Goal: Task Accomplishment & Management: Use online tool/utility

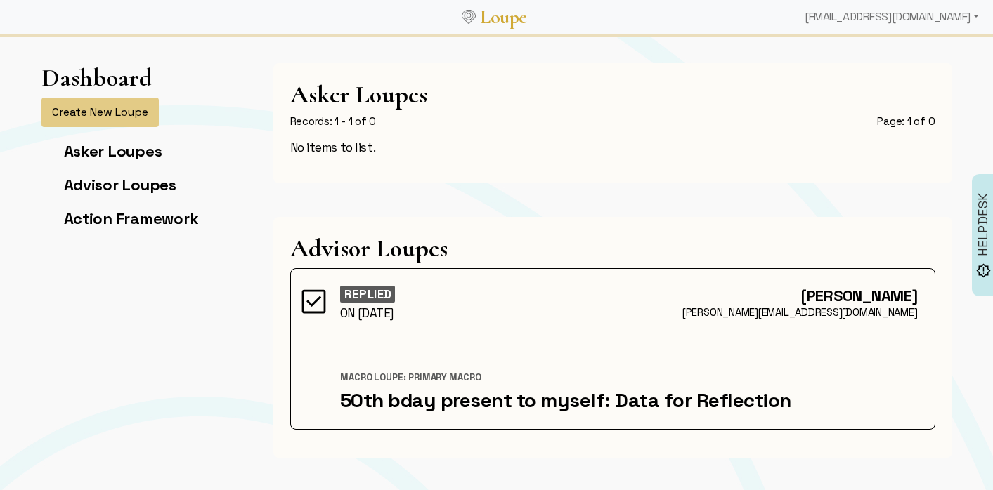
click at [516, 18] on link "Loupe" at bounding box center [504, 17] width 56 height 26
click at [976, 18] on div "[EMAIL_ADDRESS][DOMAIN_NAME]" at bounding box center [891, 17] width 185 height 28
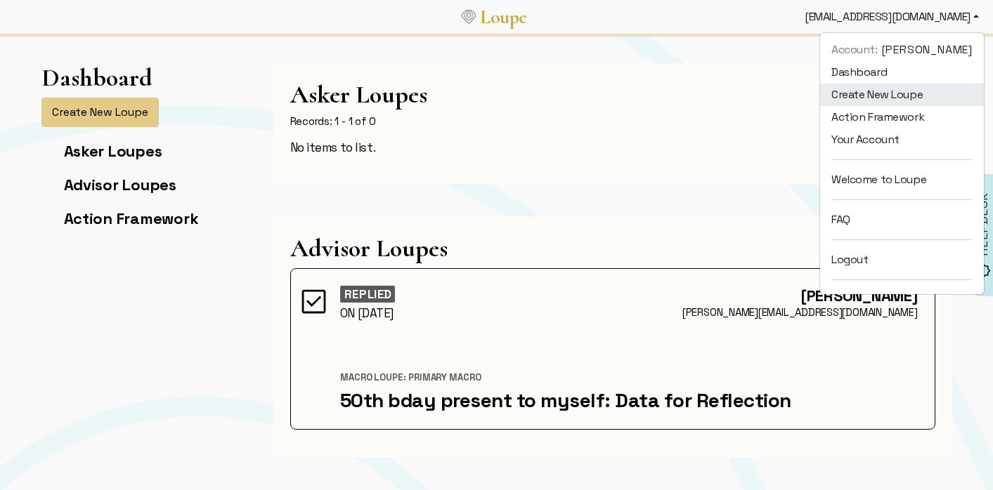
click at [930, 93] on link "Create New Loupe" at bounding box center [902, 95] width 164 height 22
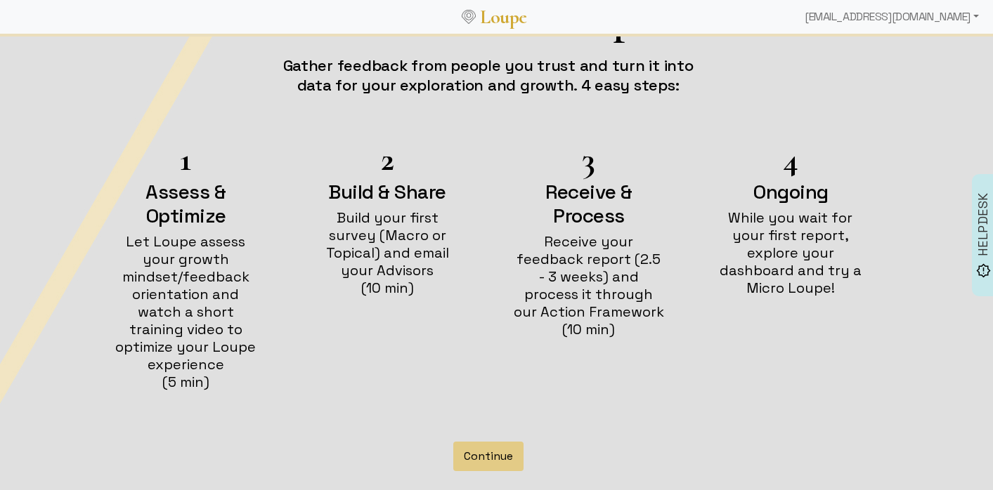
scroll to position [117, 0]
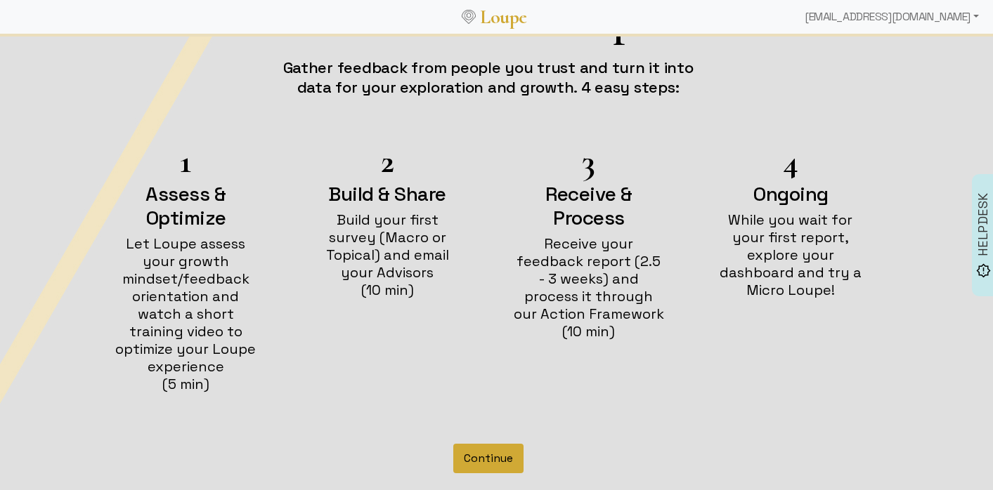
click at [493, 447] on button "Continue" at bounding box center [488, 459] width 70 height 30
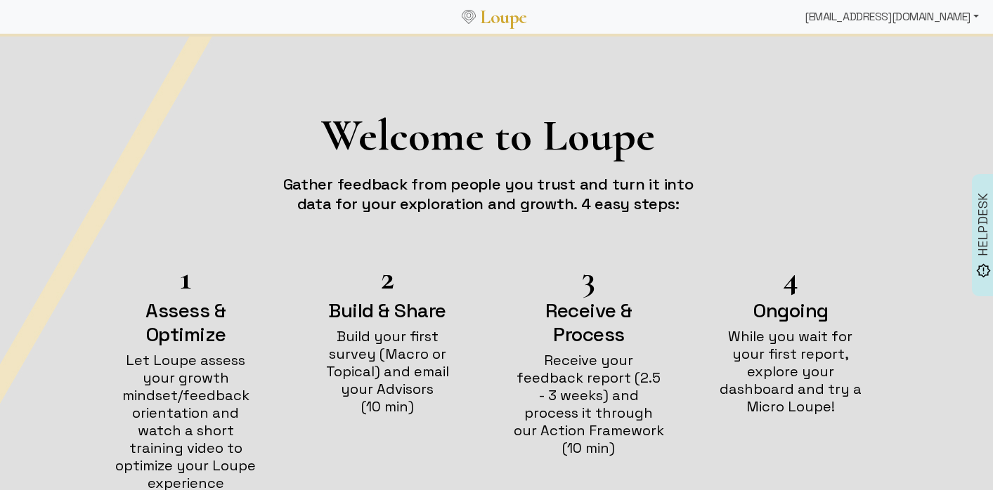
click at [971, 19] on div "[EMAIL_ADDRESS][DOMAIN_NAME]" at bounding box center [891, 17] width 185 height 28
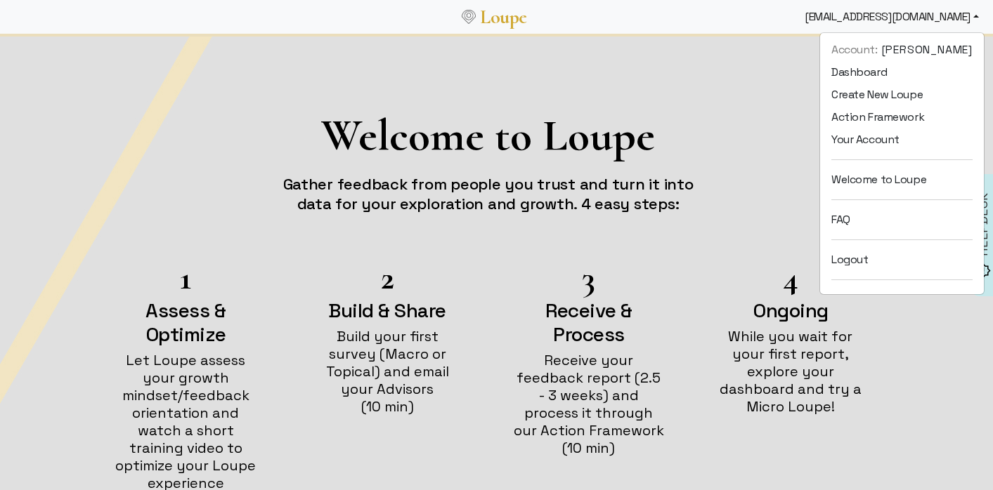
click at [754, 100] on div "Welcome to Loupe Gather feedback from people you trust and turn it into data fo…" at bounding box center [488, 163] width 927 height 133
click at [709, 393] on div "1 Assess & Optimize Let Loupe assess your growth mindset/feedback orientation a…" at bounding box center [488, 389] width 773 height 251
click at [688, 100] on div "Welcome to Loupe Gather feedback from people you trust and turn it into data fo…" at bounding box center [488, 163] width 927 height 133
click at [872, 18] on div "[EMAIL_ADDRESS][DOMAIN_NAME]" at bounding box center [891, 17] width 185 height 28
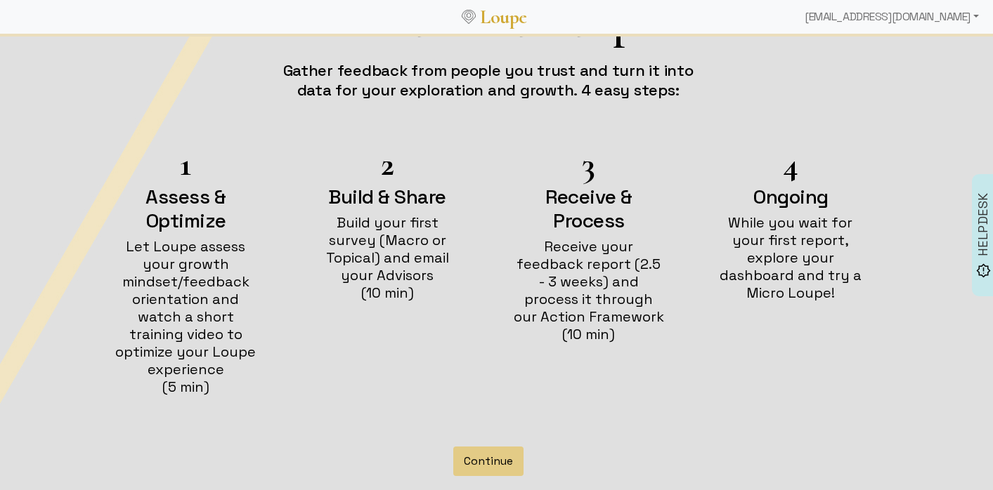
scroll to position [126, 0]
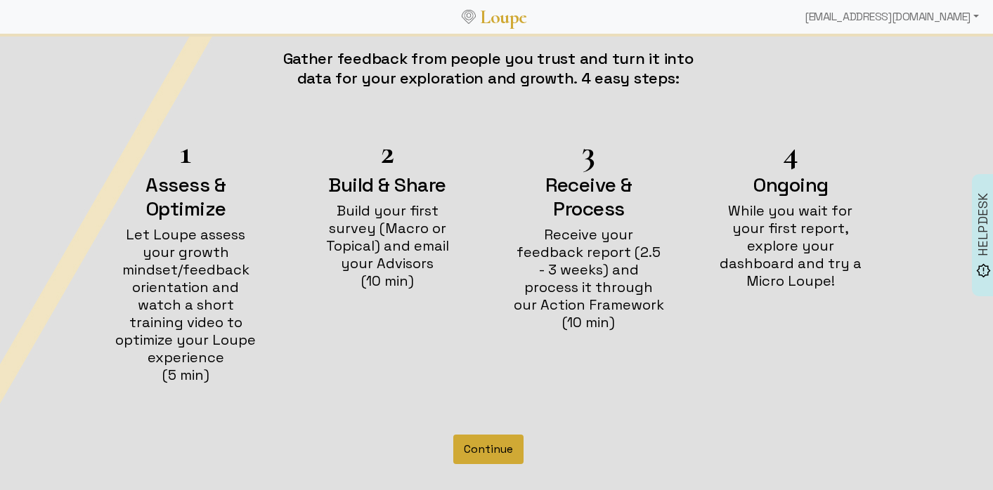
click at [478, 435] on button "Continue" at bounding box center [488, 450] width 70 height 30
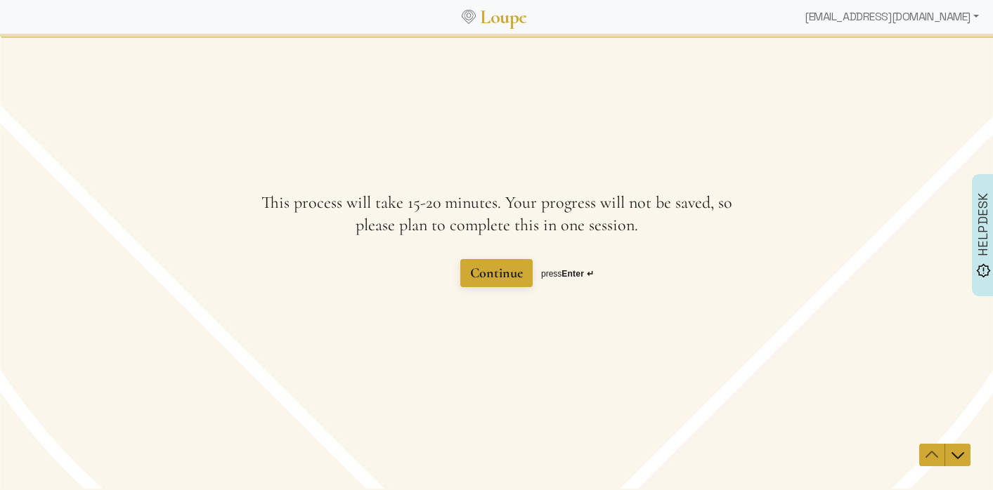
click at [478, 272] on span "Continue" at bounding box center [496, 273] width 53 height 17
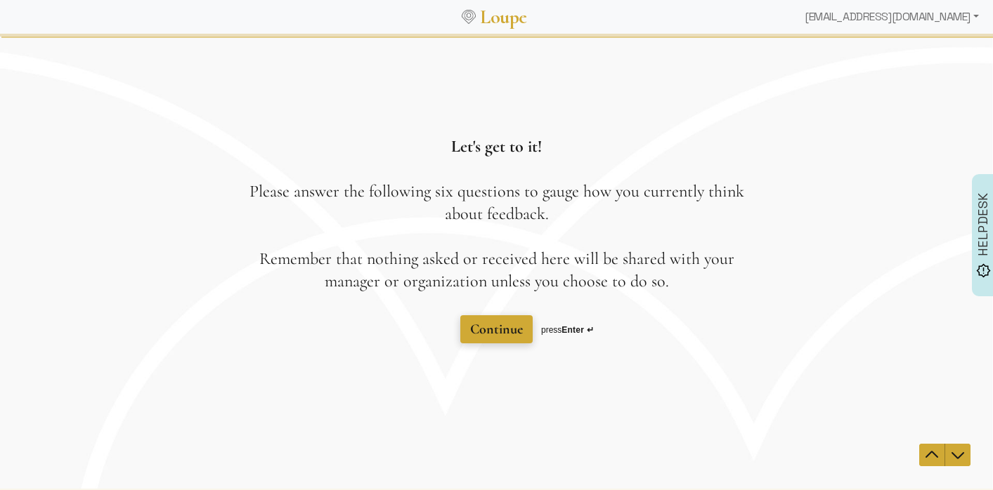
click at [511, 329] on span "Continue" at bounding box center [496, 329] width 53 height 17
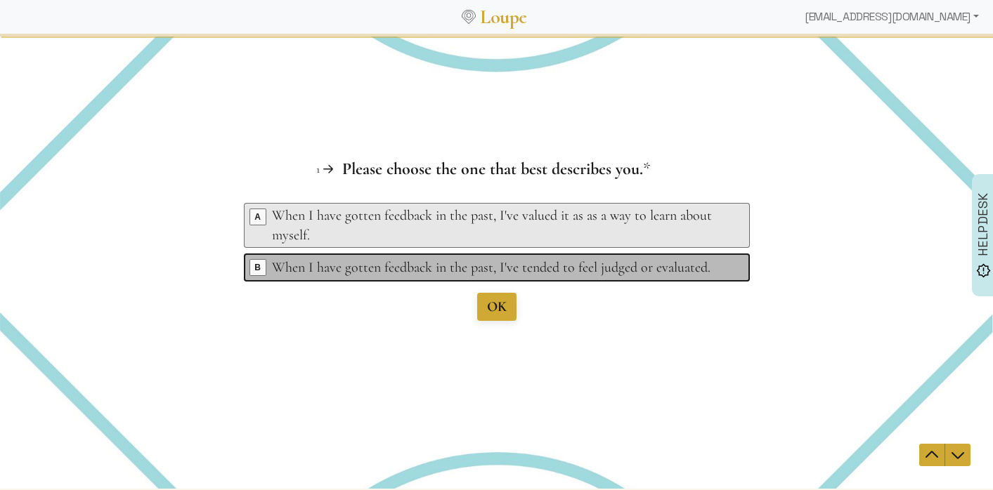
click at [336, 266] on div "When I have gotten feedback in the past, I've tended to feel judged or evaluate…" at bounding box center [499, 268] width 454 height 20
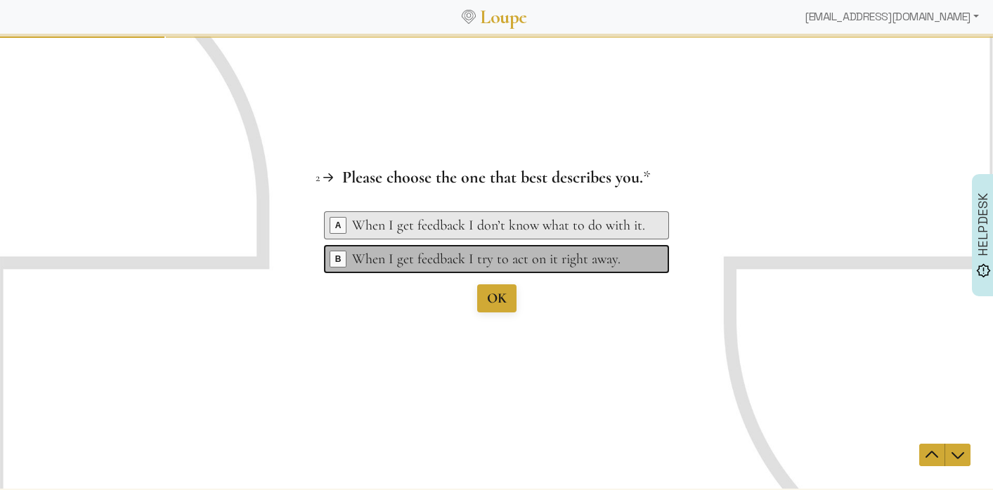
click at [441, 261] on div "When I get feedback I try to act on it right away." at bounding box center [498, 259] width 293 height 20
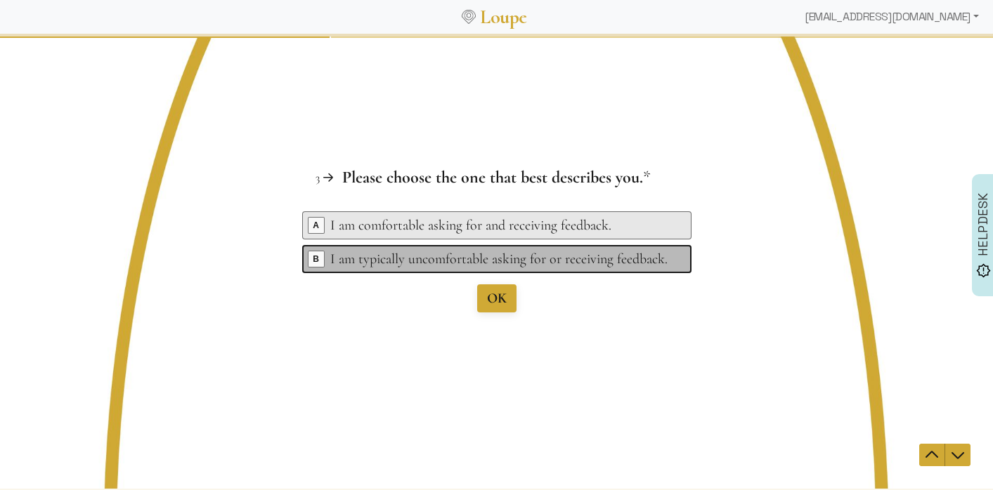
click at [444, 261] on div "I am typically uncomfortable asking for or receiving feedback." at bounding box center [498, 259] width 337 height 20
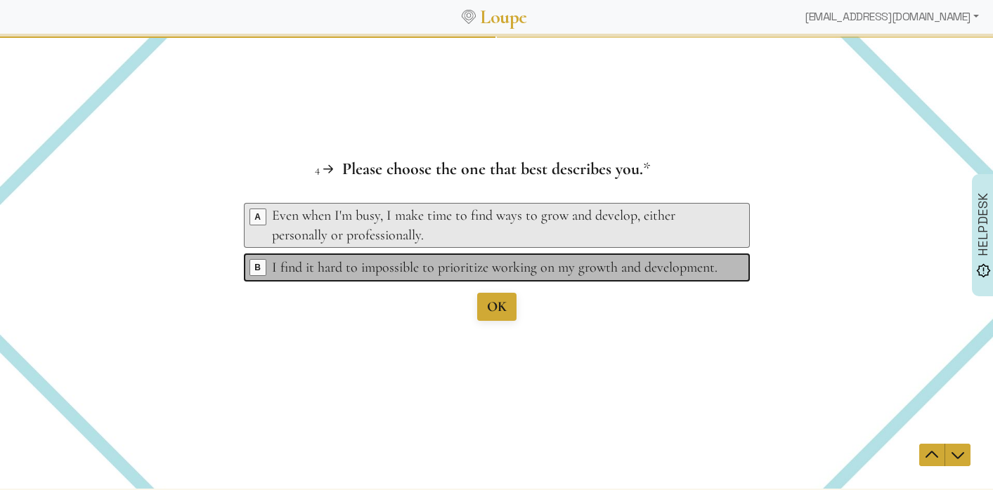
click at [379, 275] on div "I find it hard to impossible to prioritize working on my growth and development." at bounding box center [499, 268] width 454 height 20
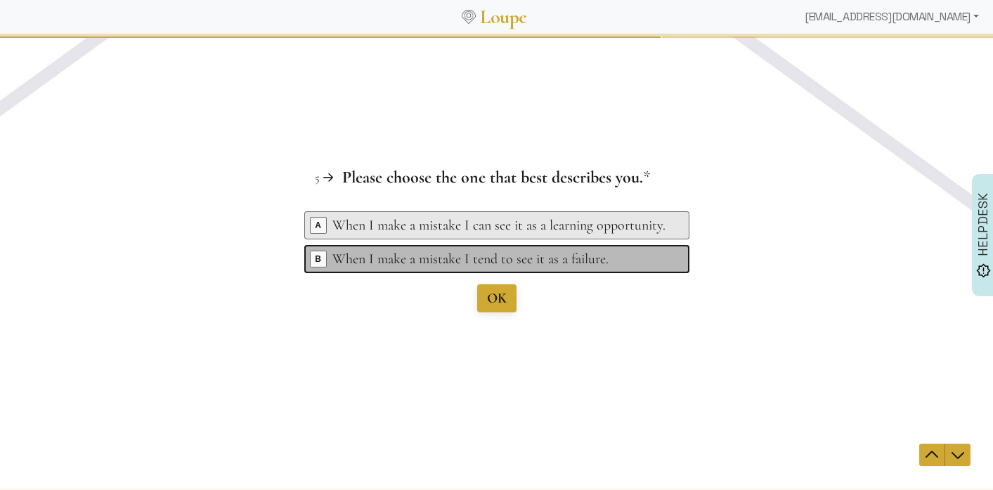
click at [408, 261] on div "When I make a mistake I tend to see it as a failure." at bounding box center [498, 259] width 333 height 20
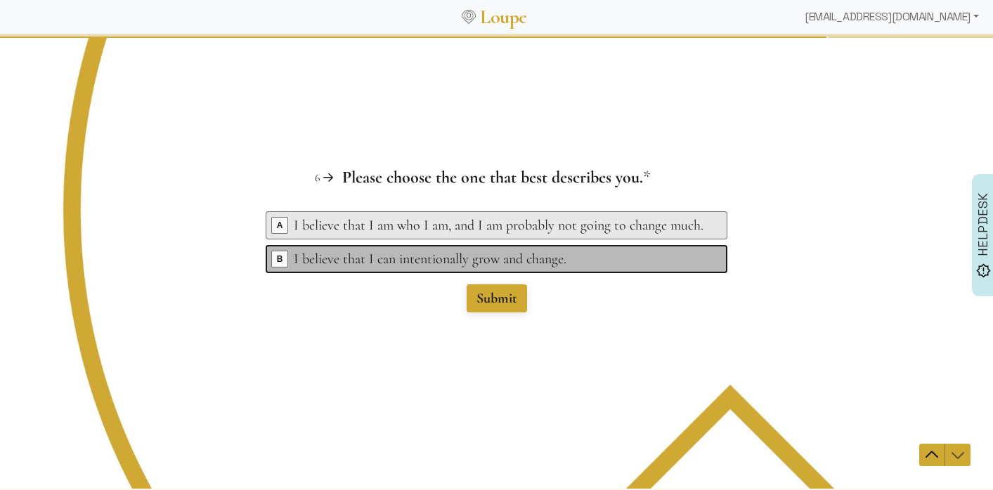
click at [434, 256] on div "I believe that I can intentionally grow and change." at bounding box center [499, 259] width 410 height 20
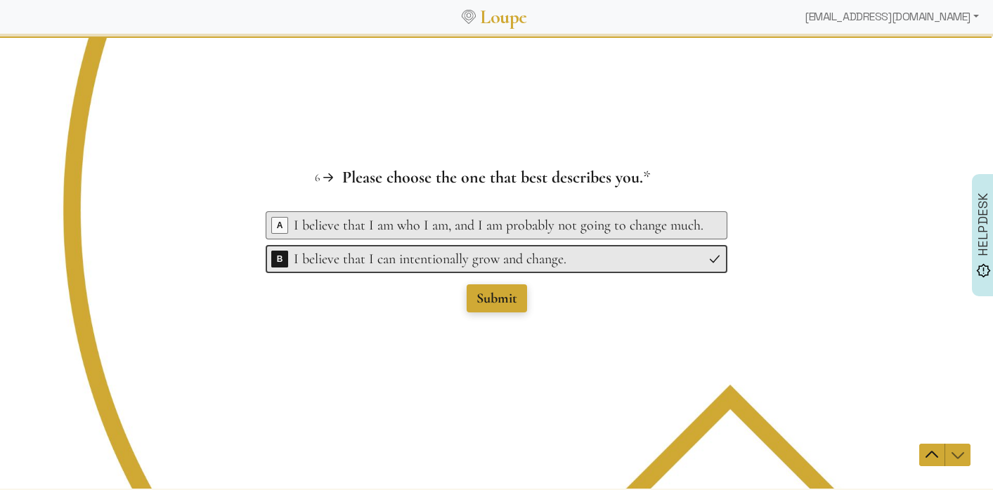
click at [481, 297] on span "Submit" at bounding box center [496, 298] width 41 height 17
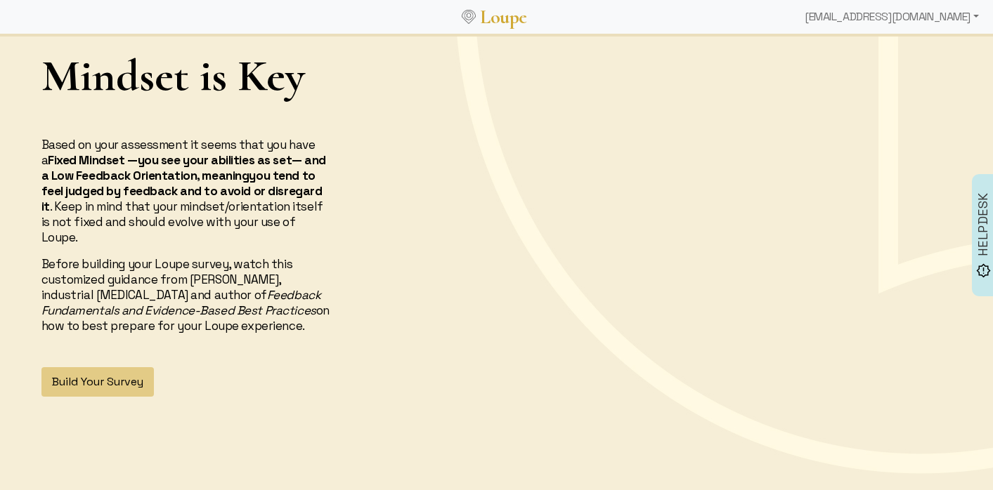
scroll to position [51, 0]
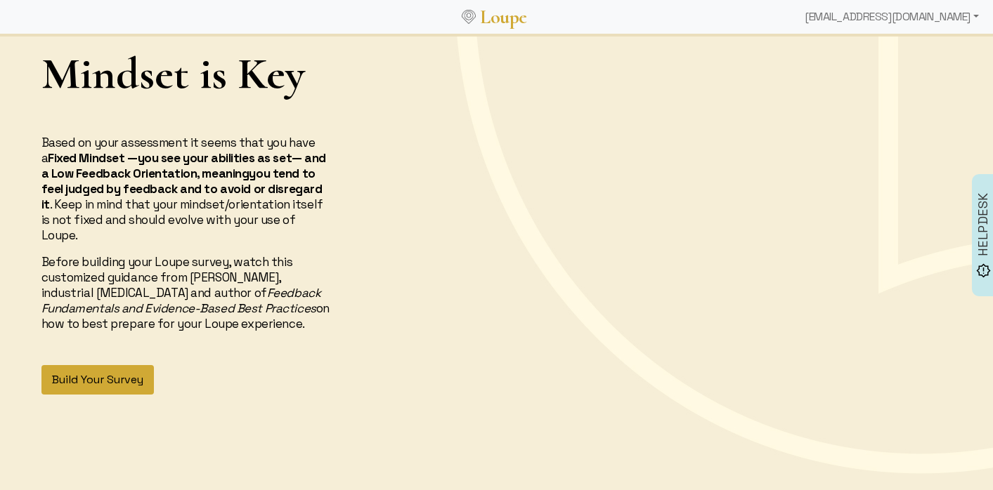
click at [103, 365] on button "Build Your Survey" at bounding box center [97, 380] width 112 height 30
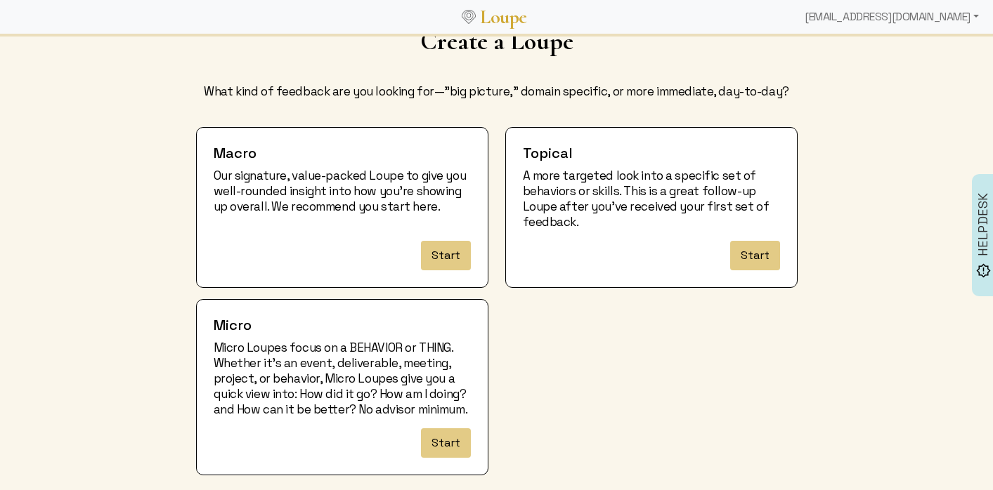
scroll to position [47, 0]
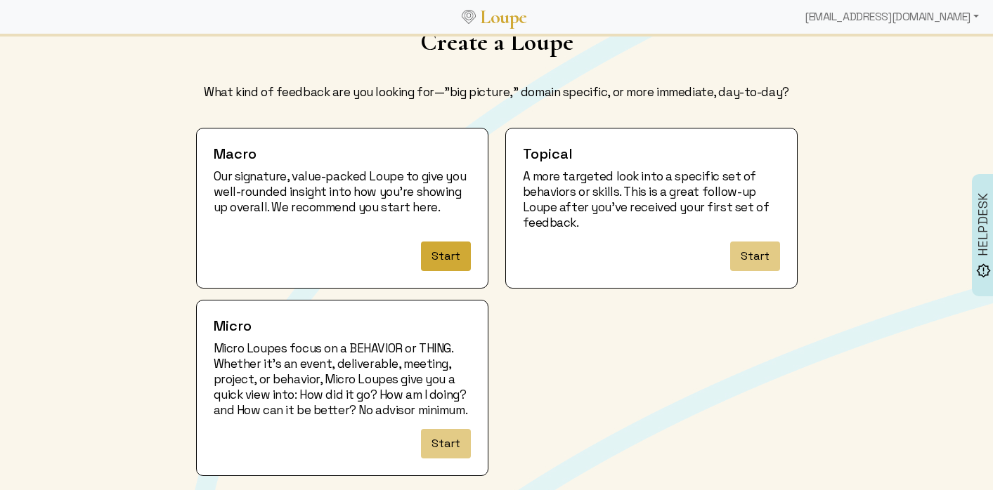
click at [452, 254] on button "Start" at bounding box center [446, 257] width 50 height 30
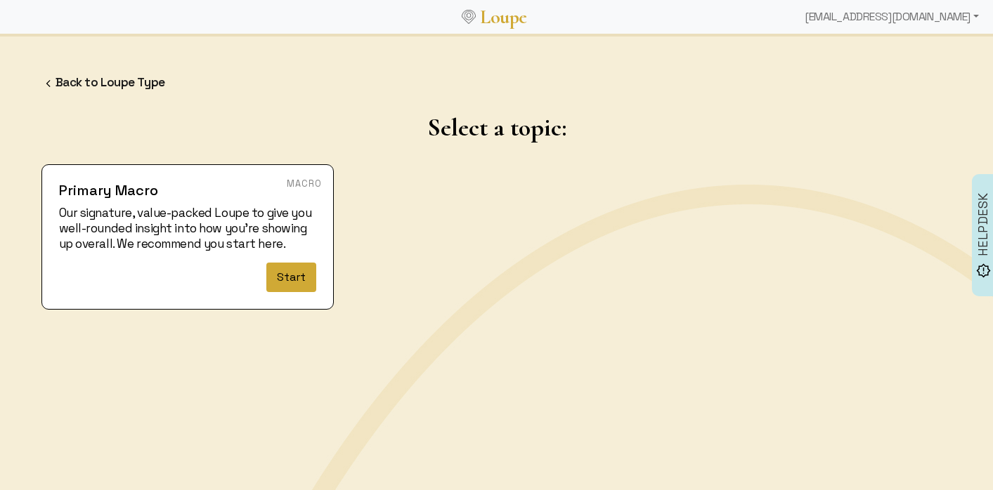
click at [295, 271] on button "Start" at bounding box center [291, 278] width 50 height 30
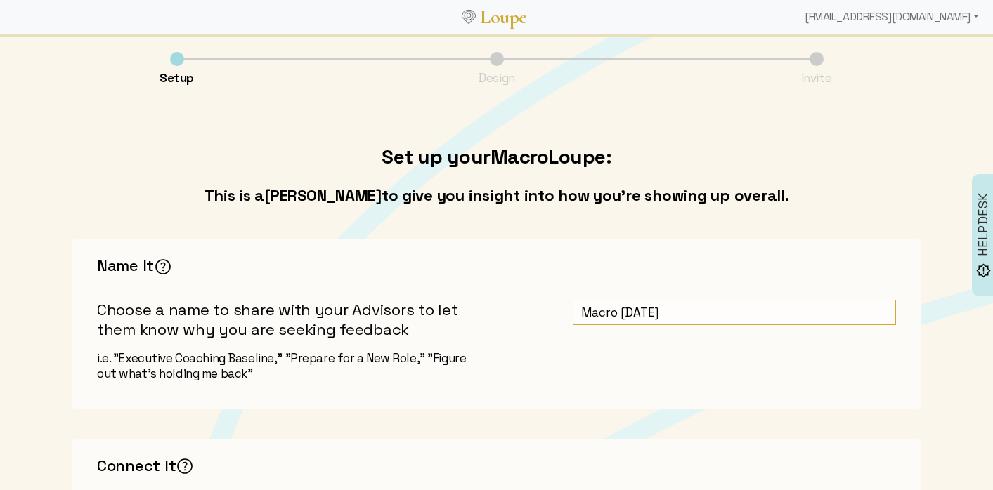
drag, startPoint x: 686, startPoint y: 314, endPoint x: 536, endPoint y: 312, distance: 149.6
click at [573, 311] on input "Macro [DATE]" at bounding box center [734, 313] width 323 height 26
click at [631, 315] on input "[PERSON_NAME]' Investigation of ... [PERSON_NAME]" at bounding box center [734, 313] width 323 height 26
click at [619, 309] on input "[PERSON_NAME]' Investigation of ... [PERSON_NAME]" at bounding box center [734, 313] width 323 height 26
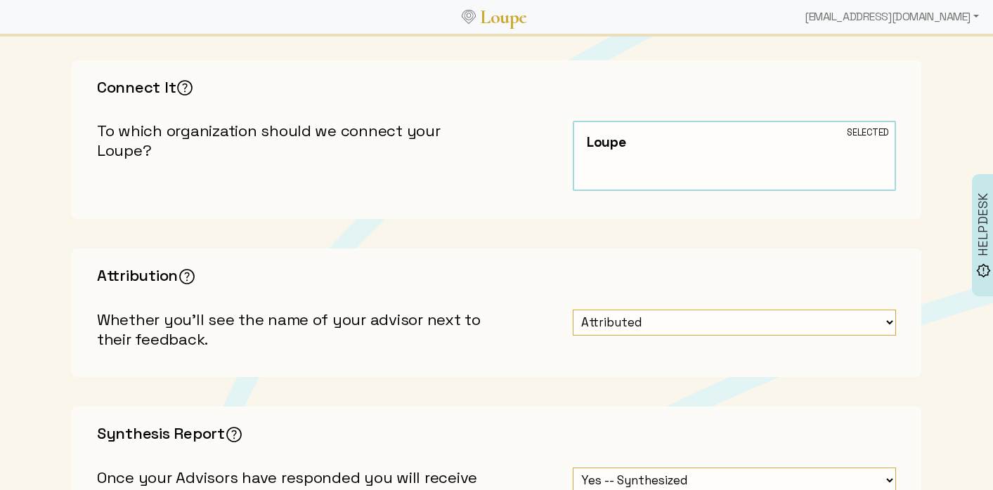
scroll to position [706, 0]
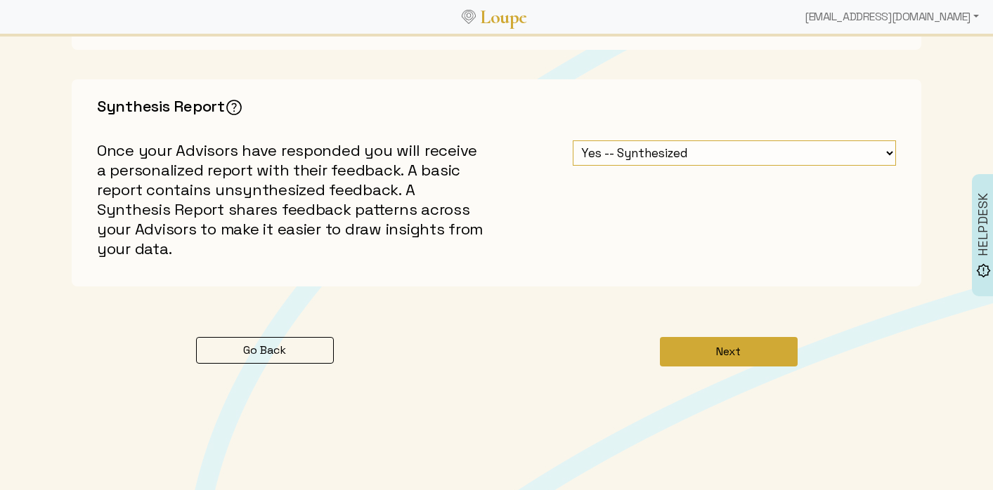
type input "[PERSON_NAME]' (self) Investigation"
click at [705, 338] on button "Next" at bounding box center [729, 352] width 138 height 30
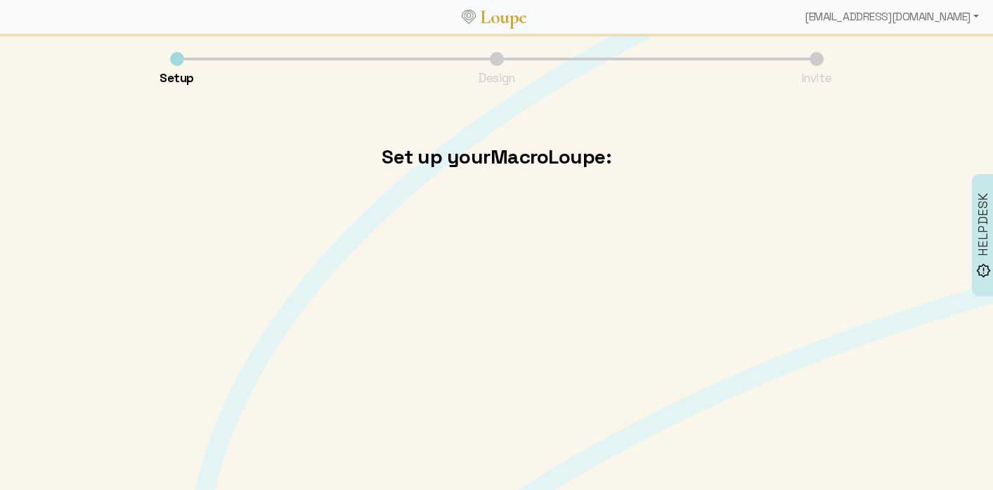
scroll to position [0, 0]
